Goal: Information Seeking & Learning: Check status

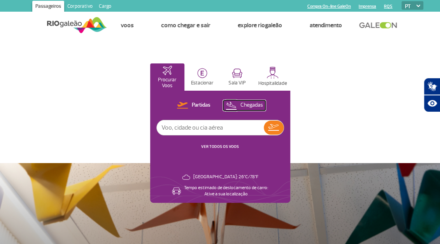
click at [256, 106] on p "Chegadas" at bounding box center [251, 104] width 23 height 7
click at [181, 127] on input "text" at bounding box center [210, 127] width 107 height 15
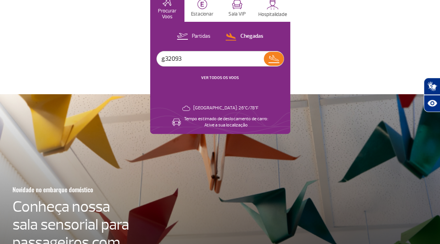
type input "g32093"
click at [255, 36] on p "Chegadas" at bounding box center [251, 36] width 23 height 7
click at [228, 77] on link "VER TODOS OS VOOS" at bounding box center [220, 77] width 38 height 5
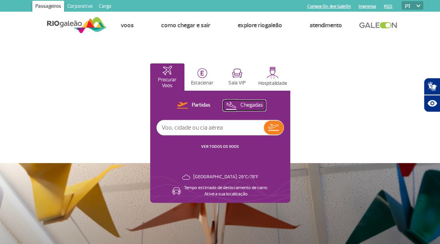
click at [236, 102] on img at bounding box center [230, 105] width 11 height 10
click at [200, 127] on input "text" at bounding box center [210, 127] width 107 height 15
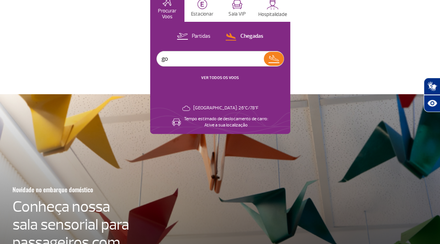
type input "gol"
click at [229, 76] on link "VER TODOS OS VOOS" at bounding box center [220, 77] width 38 height 5
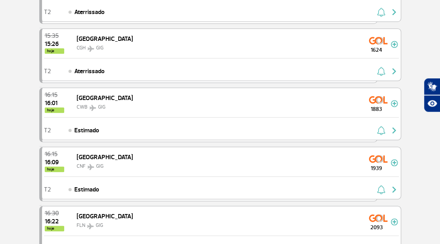
scroll to position [2918, 0]
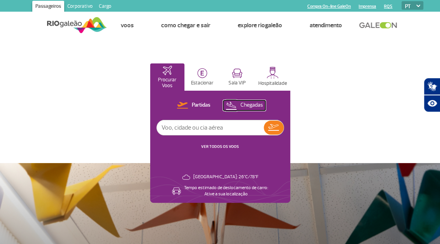
click at [253, 103] on p "Chegadas" at bounding box center [251, 104] width 23 height 7
click at [202, 103] on p "Partidas" at bounding box center [201, 104] width 19 height 7
click at [199, 127] on input "text" at bounding box center [210, 127] width 107 height 15
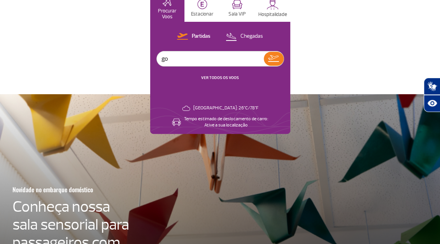
type input "gol"
click at [237, 77] on link "VER TODOS OS VOOS" at bounding box center [220, 77] width 38 height 5
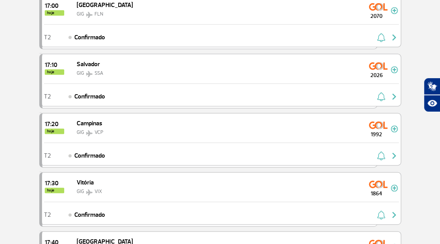
scroll to position [450, 0]
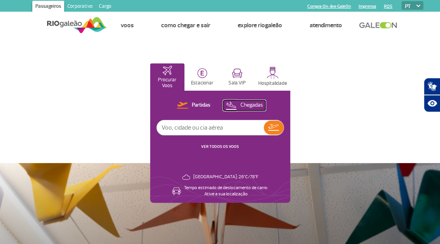
click at [249, 105] on p "Chegadas" at bounding box center [251, 104] width 23 height 7
click at [184, 130] on input "text" at bounding box center [210, 127] width 107 height 15
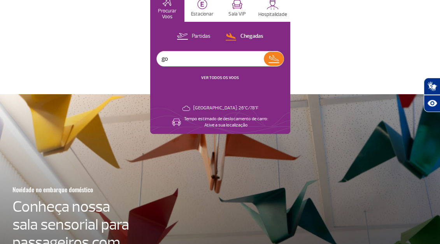
type input "gol"
click at [214, 78] on link "VER TODOS OS VOOS" at bounding box center [220, 77] width 38 height 5
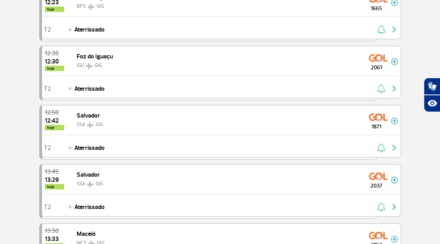
scroll to position [2920, 0]
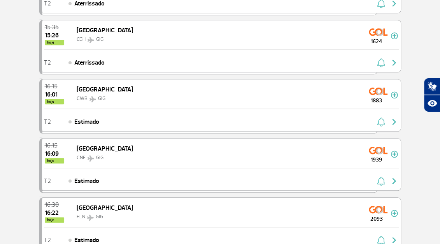
click at [381, 235] on img "button" at bounding box center [381, 239] width 8 height 9
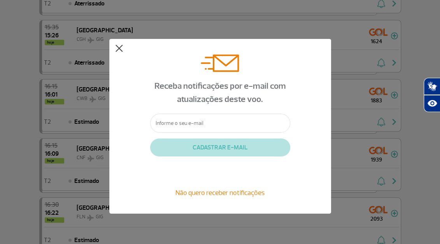
click at [122, 45] on button at bounding box center [119, 49] width 8 height 8
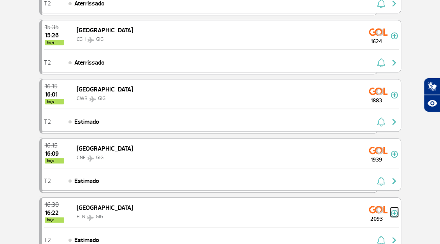
click at [392, 209] on img at bounding box center [393, 212] width 7 height 7
click at [382, 215] on span "2093" at bounding box center [376, 219] width 28 height 8
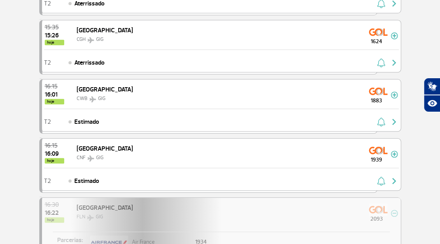
scroll to position [2981, 0]
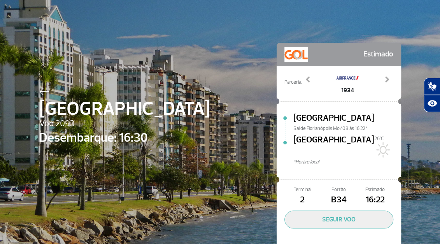
click at [395, 142] on div "26°C" at bounding box center [387, 145] width 27 height 25
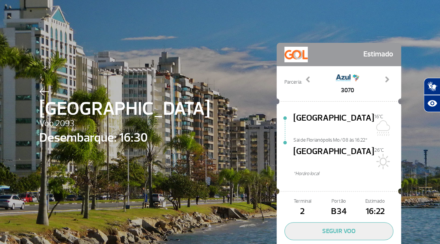
click at [341, 37] on div "Florianópolis Voo 2093 Desembarque: 16:30 Estimado Parceria: 1934 2041 3070 375…" at bounding box center [219, 145] width 373 height 290
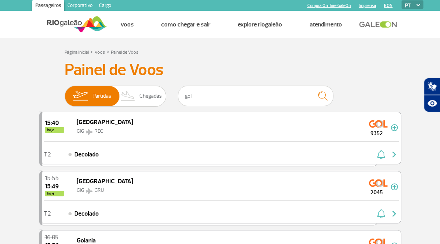
click at [148, 94] on span "Chegadas" at bounding box center [150, 96] width 23 height 20
click at [65, 92] on input "Partidas Chegadas" at bounding box center [65, 92] width 0 height 0
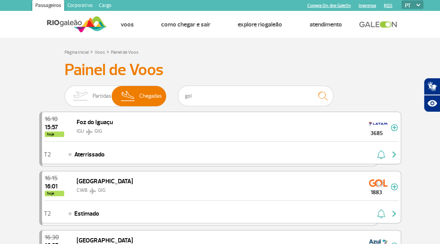
click at [147, 94] on span "Chegadas" at bounding box center [150, 96] width 23 height 20
click at [65, 92] on input "Partidas Chegadas" at bounding box center [65, 92] width 0 height 0
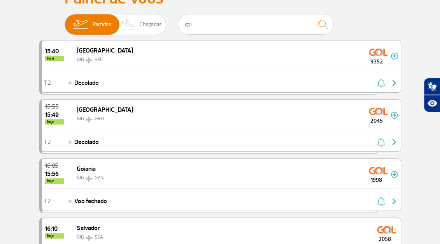
scroll to position [73, 0]
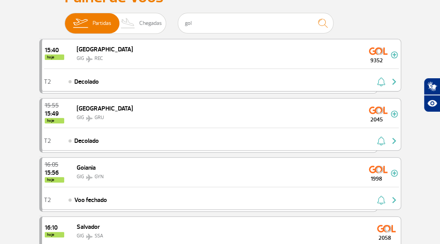
click at [148, 27] on span "Chegadas" at bounding box center [150, 23] width 23 height 20
click at [65, 19] on input "Partidas Chegadas" at bounding box center [65, 19] width 0 height 0
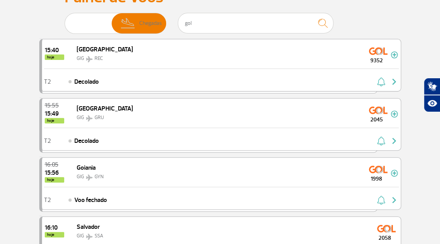
click at [153, 27] on span "Chegadas" at bounding box center [150, 23] width 23 height 20
click at [65, 19] on input "Partidas Chegadas" at bounding box center [65, 19] width 0 height 0
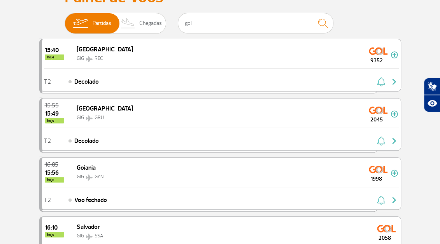
click at [144, 27] on span "Chegadas" at bounding box center [150, 23] width 23 height 20
click at [65, 19] on input "Partidas Chegadas" at bounding box center [65, 19] width 0 height 0
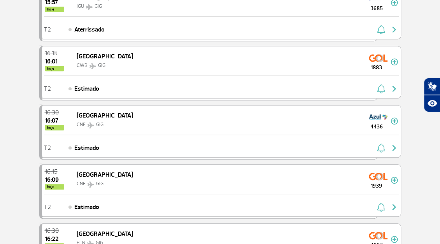
scroll to position [171, 0]
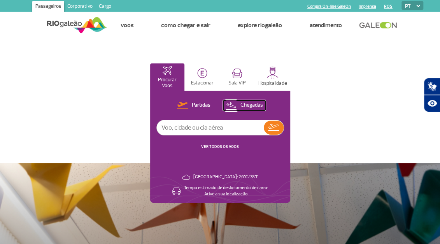
click at [253, 103] on p "Chegadas" at bounding box center [251, 104] width 23 height 7
click at [173, 130] on input "text" at bounding box center [210, 127] width 107 height 15
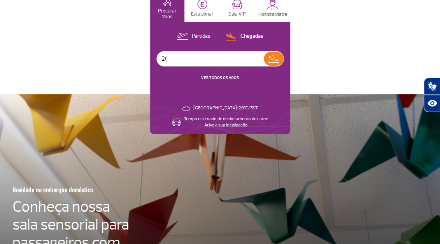
type input "2"
type input "G32093"
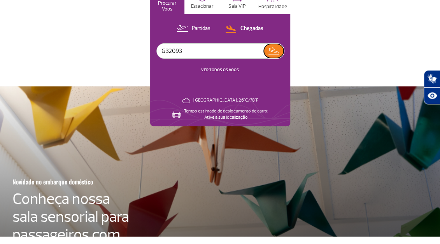
click at [276, 62] on img at bounding box center [273, 58] width 11 height 11
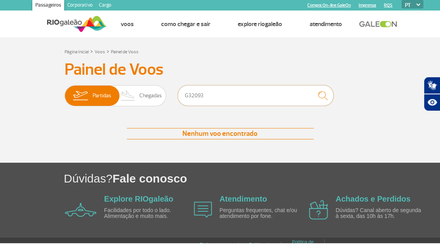
click at [244, 99] on input "G32093" at bounding box center [255, 96] width 155 height 21
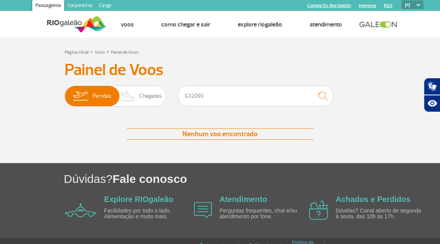
click at [147, 99] on span "Chegadas" at bounding box center [150, 96] width 23 height 20
click at [65, 92] on input "Partidas Chegadas" at bounding box center [65, 92] width 0 height 0
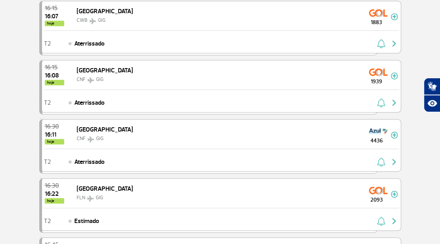
scroll to position [228, 0]
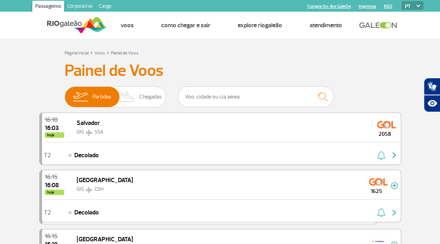
click at [150, 96] on span "Chegadas" at bounding box center [150, 97] width 23 height 20
click at [65, 93] on input "Partidas Chegadas" at bounding box center [65, 93] width 0 height 0
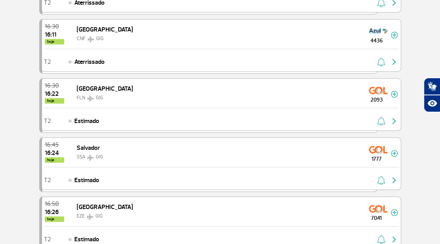
scroll to position [89, 0]
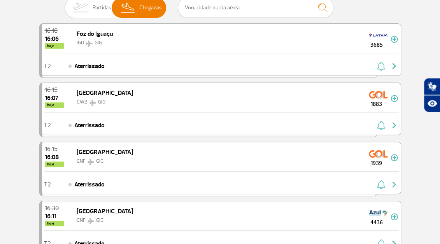
click at [95, 6] on span "Partidas" at bounding box center [101, 8] width 19 height 20
click at [65, 4] on input "Partidas Chegadas" at bounding box center [65, 4] width 0 height 0
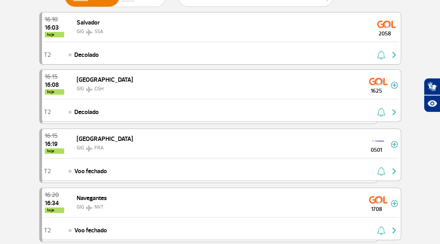
scroll to position [19, 0]
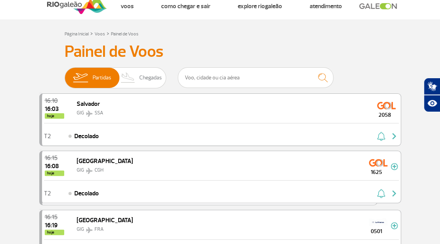
click at [148, 79] on span "Chegadas" at bounding box center [150, 78] width 23 height 20
click at [65, 74] on input "Partidas Chegadas" at bounding box center [65, 74] width 0 height 0
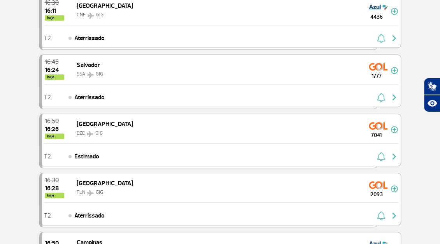
scroll to position [11, 0]
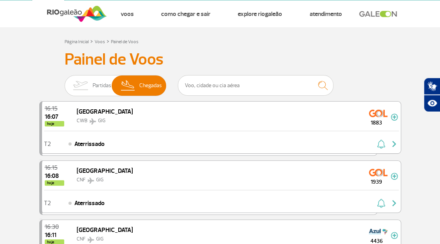
click at [90, 86] on img at bounding box center [80, 85] width 24 height 20
click at [65, 82] on input "Partidas Chegadas" at bounding box center [65, 82] width 0 height 0
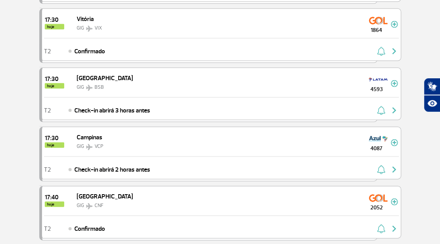
scroll to position [689, 0]
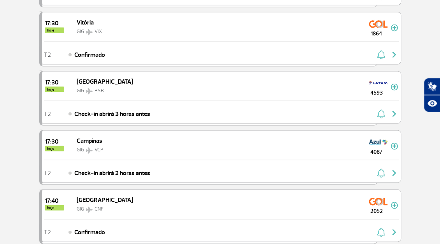
click at [390, 206] on span "2052" at bounding box center [376, 210] width 28 height 8
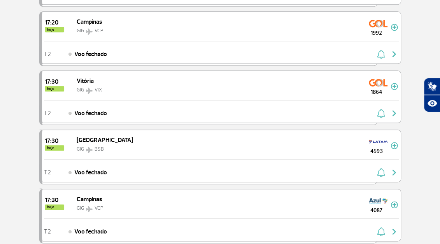
scroll to position [412, 0]
